Goal: Information Seeking & Learning: Learn about a topic

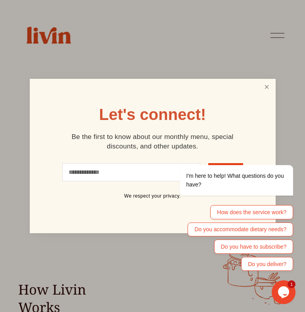
click at [263, 90] on link "Close" at bounding box center [266, 87] width 15 height 15
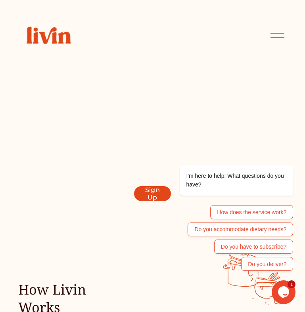
click at [278, 39] on div at bounding box center [277, 36] width 14 height 14
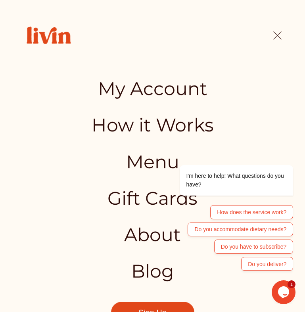
click at [151, 124] on link "How it Works" at bounding box center [152, 125] width 122 height 18
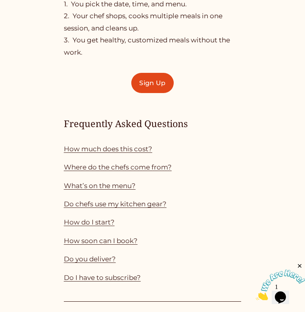
click at [116, 188] on link "What’s on the menu?" at bounding box center [100, 186] width 72 height 8
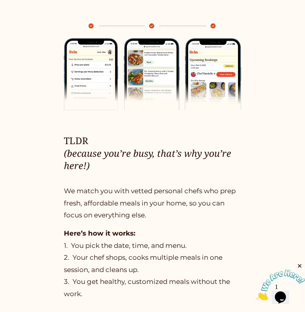
scroll to position [377, 0]
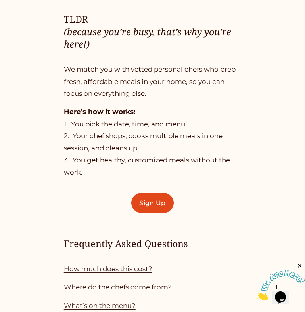
click at [76, 105] on div "TLDR (because you’re busy, that’s why you’re here!) We match you with vetted pe…" at bounding box center [152, 95] width 177 height 165
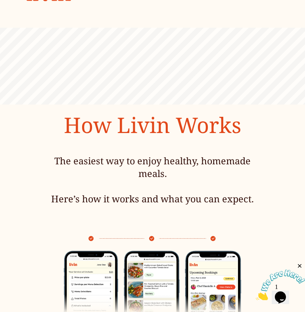
scroll to position [0, 0]
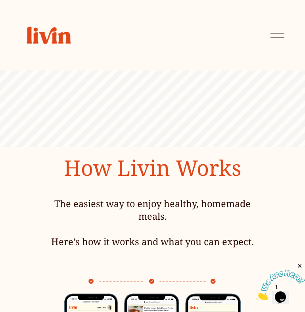
click at [281, 35] on div at bounding box center [277, 36] width 14 height 14
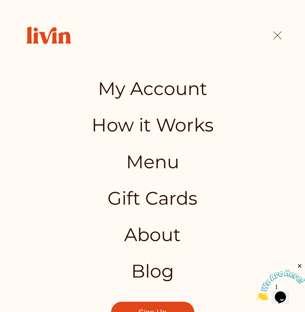
click at [279, 38] on div at bounding box center [277, 36] width 14 height 14
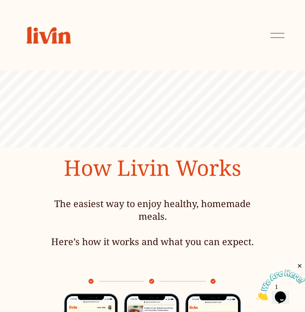
click at [267, 78] on div at bounding box center [152, 109] width 305 height 76
click at [273, 32] on div at bounding box center [277, 36] width 14 height 14
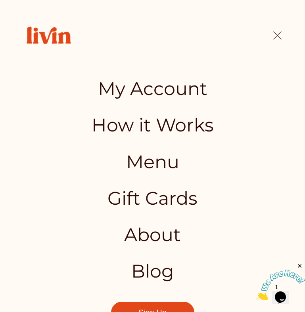
scroll to position [30, 0]
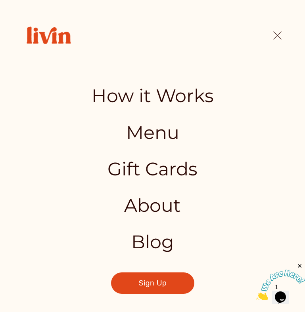
click at [163, 233] on link "Blog" at bounding box center [152, 242] width 43 height 18
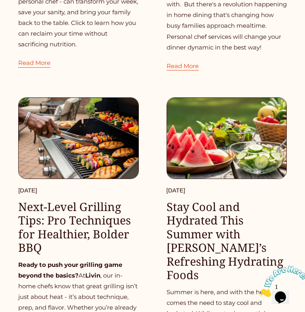
scroll to position [331, 0]
